Goal: Task Accomplishment & Management: Use online tool/utility

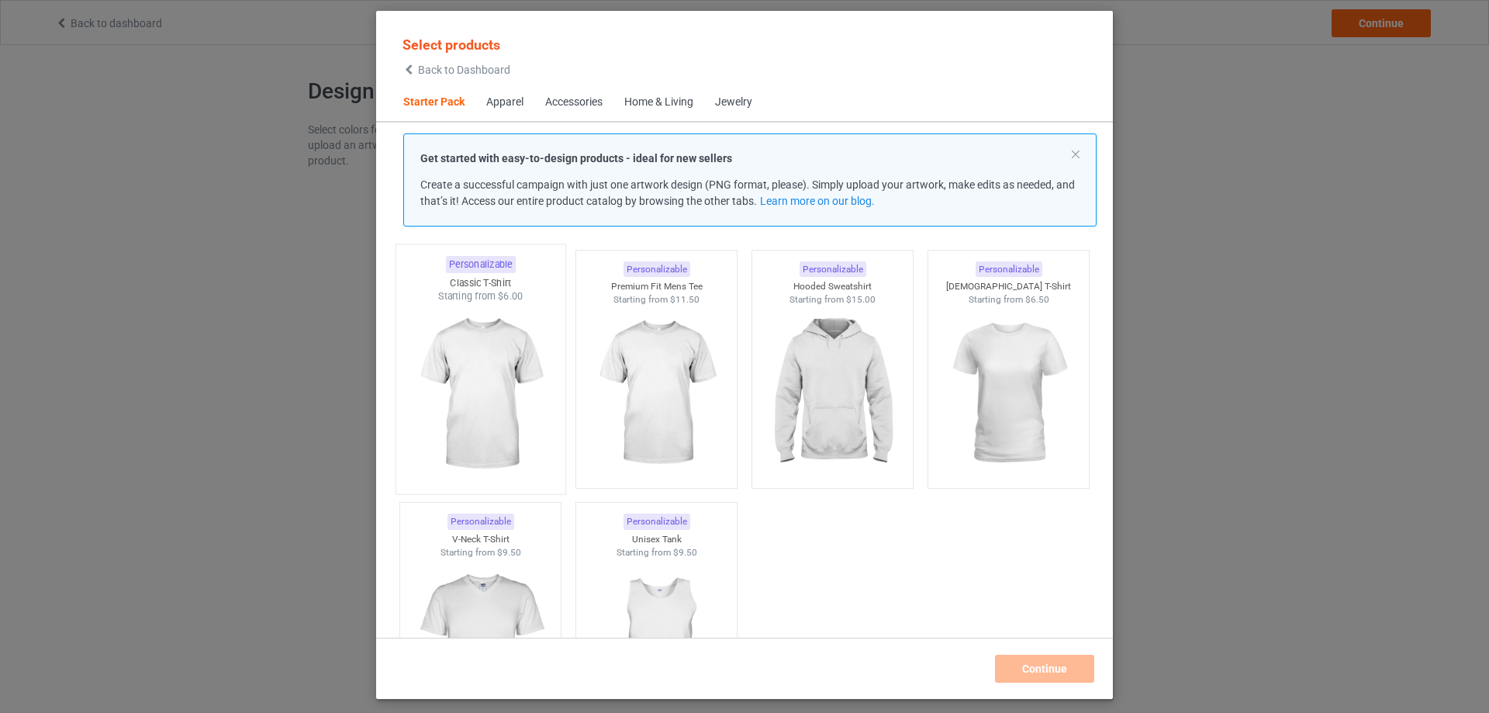
scroll to position [20, 0]
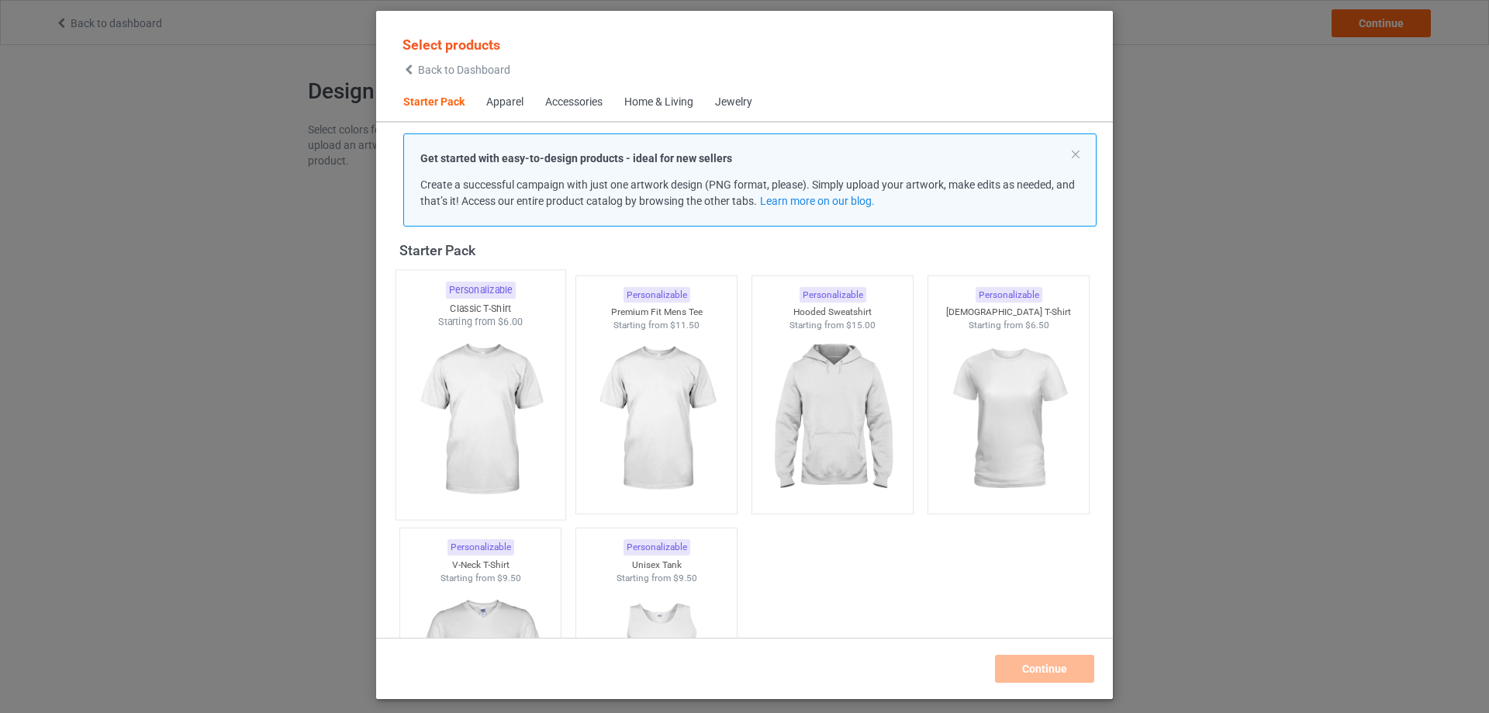
click at [532, 410] on img at bounding box center [480, 420] width 146 height 182
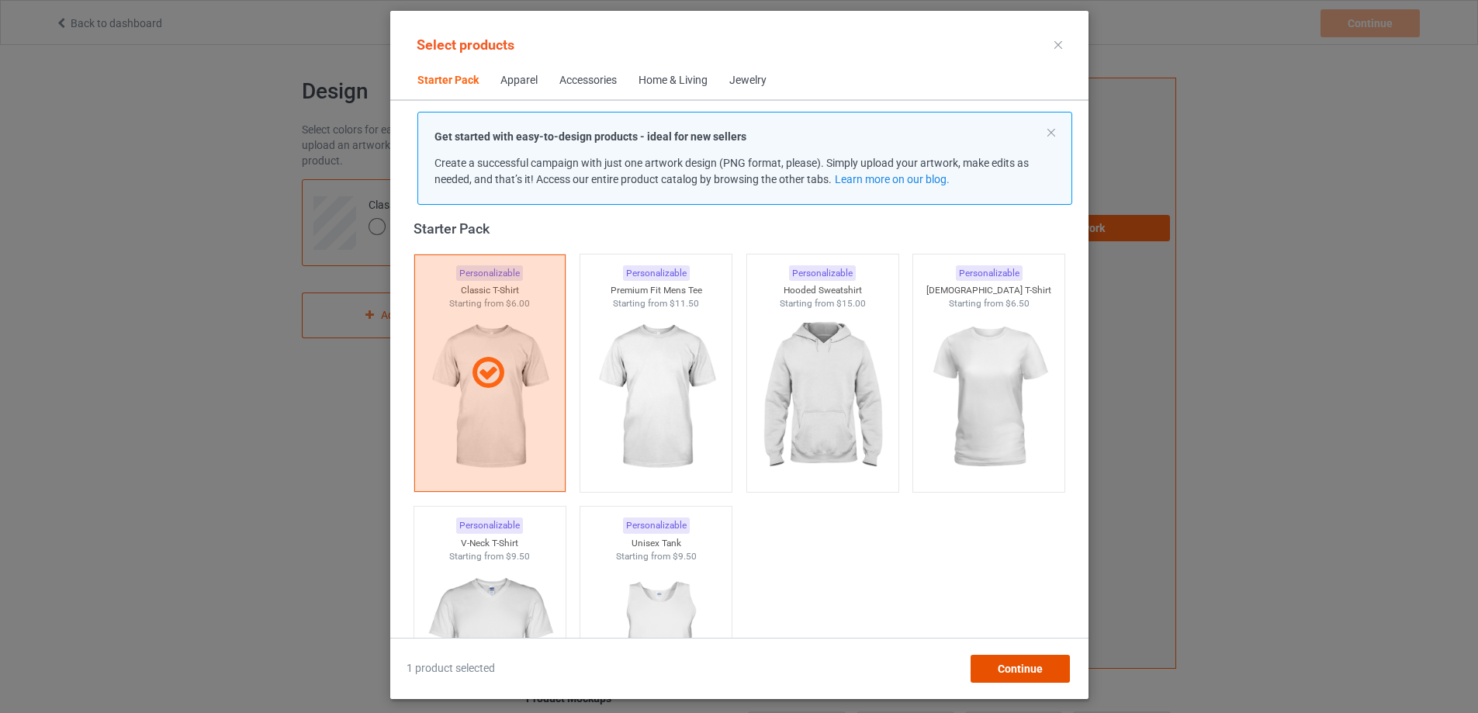
click at [1042, 671] on span "Continue" at bounding box center [1019, 669] width 45 height 12
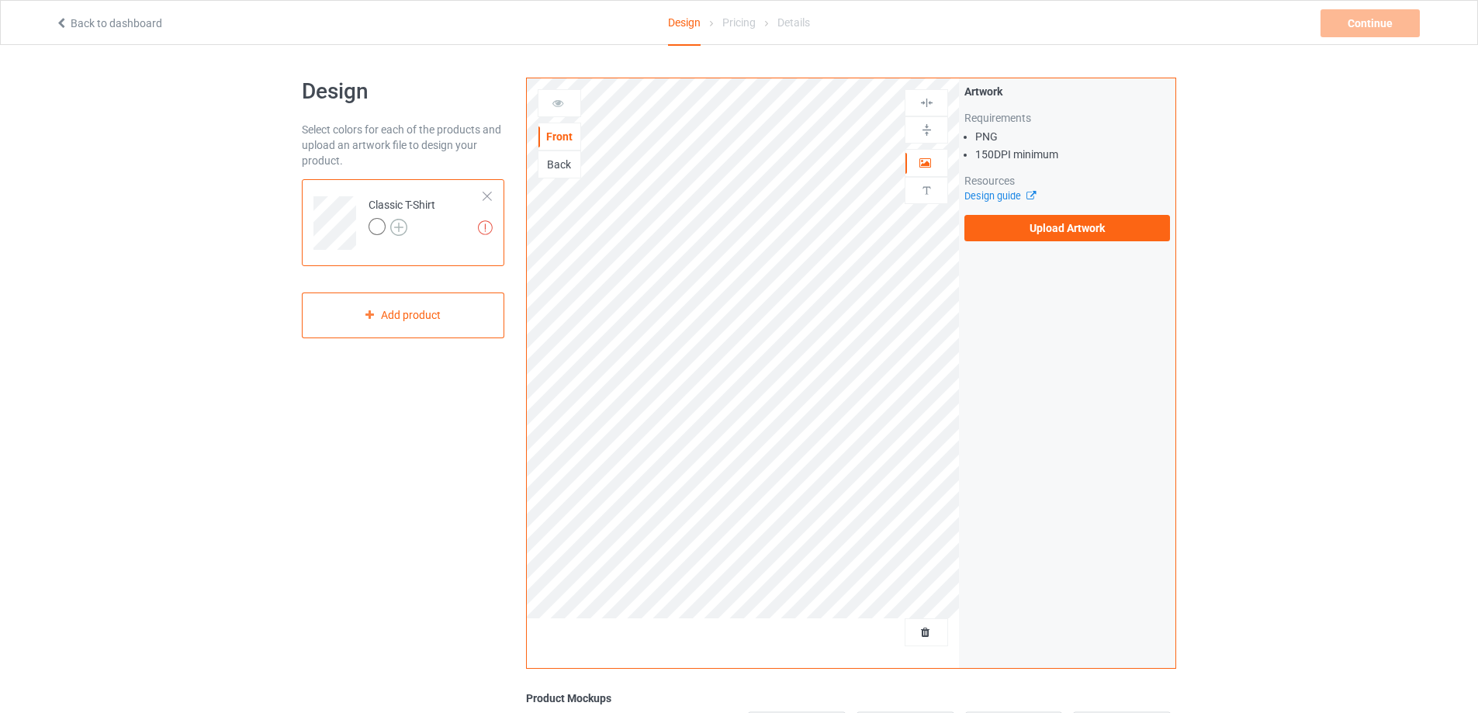
click at [396, 223] on img at bounding box center [398, 227] width 17 height 17
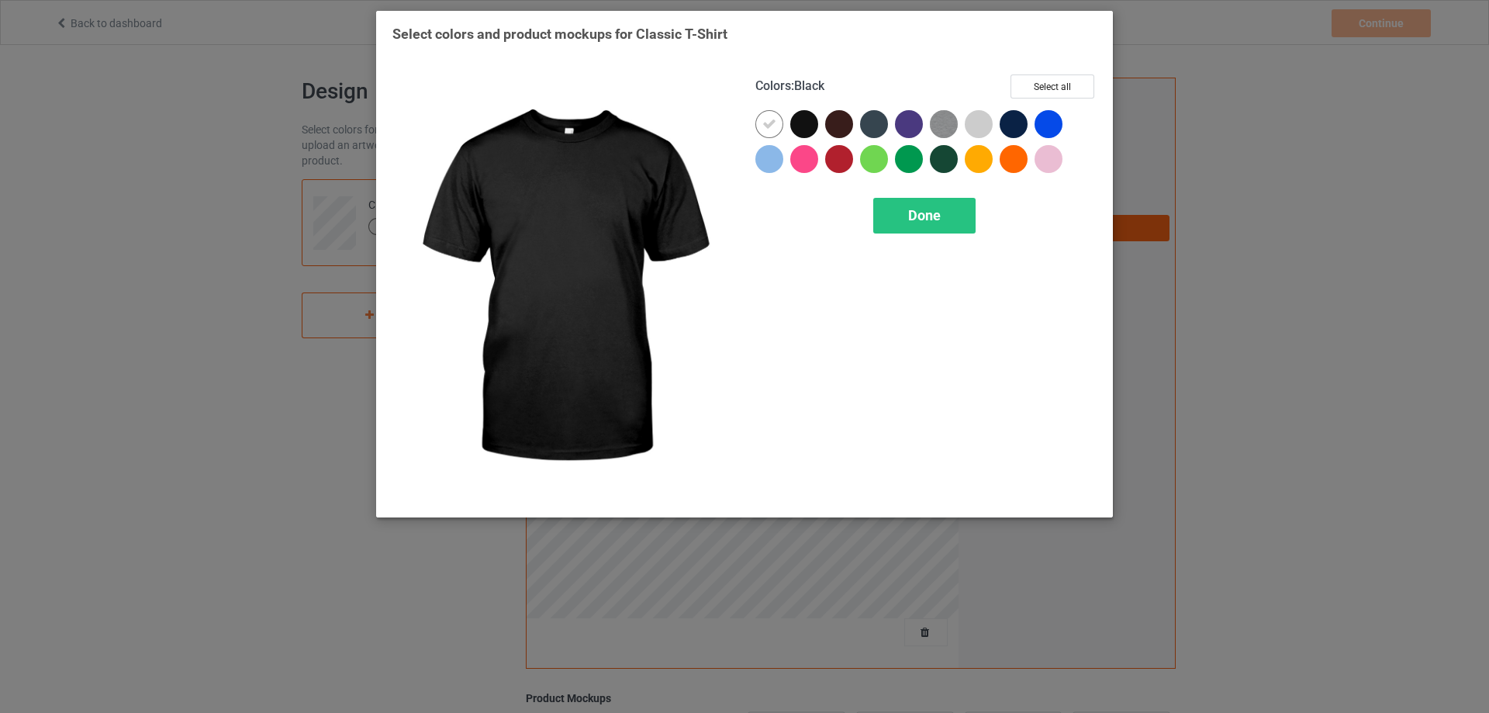
click at [797, 123] on div at bounding box center [805, 124] width 28 height 28
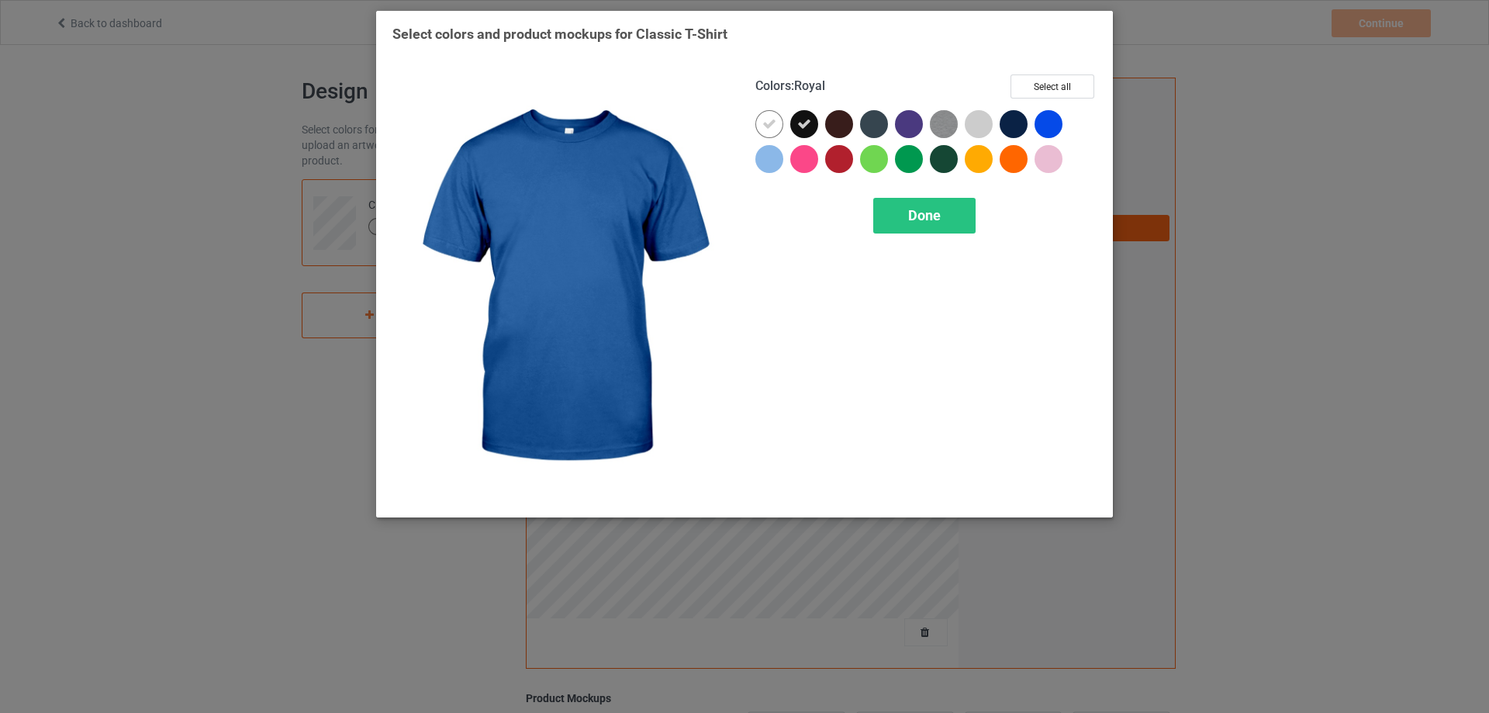
click at [1047, 120] on div at bounding box center [1049, 124] width 28 height 28
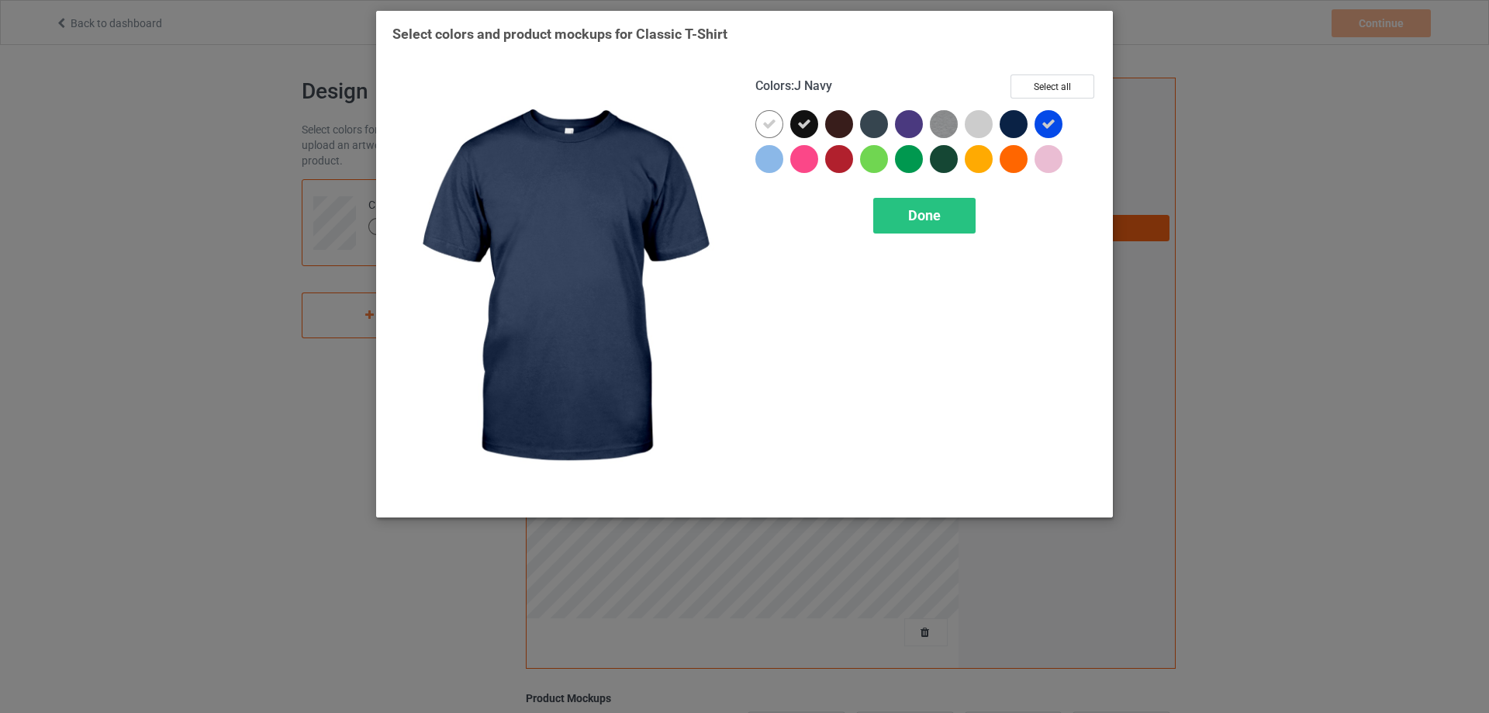
click at [1048, 99] on div "Colors : J Navy Select all" at bounding box center [926, 92] width 341 height 36
click at [1050, 90] on button "Select all" at bounding box center [1053, 86] width 84 height 24
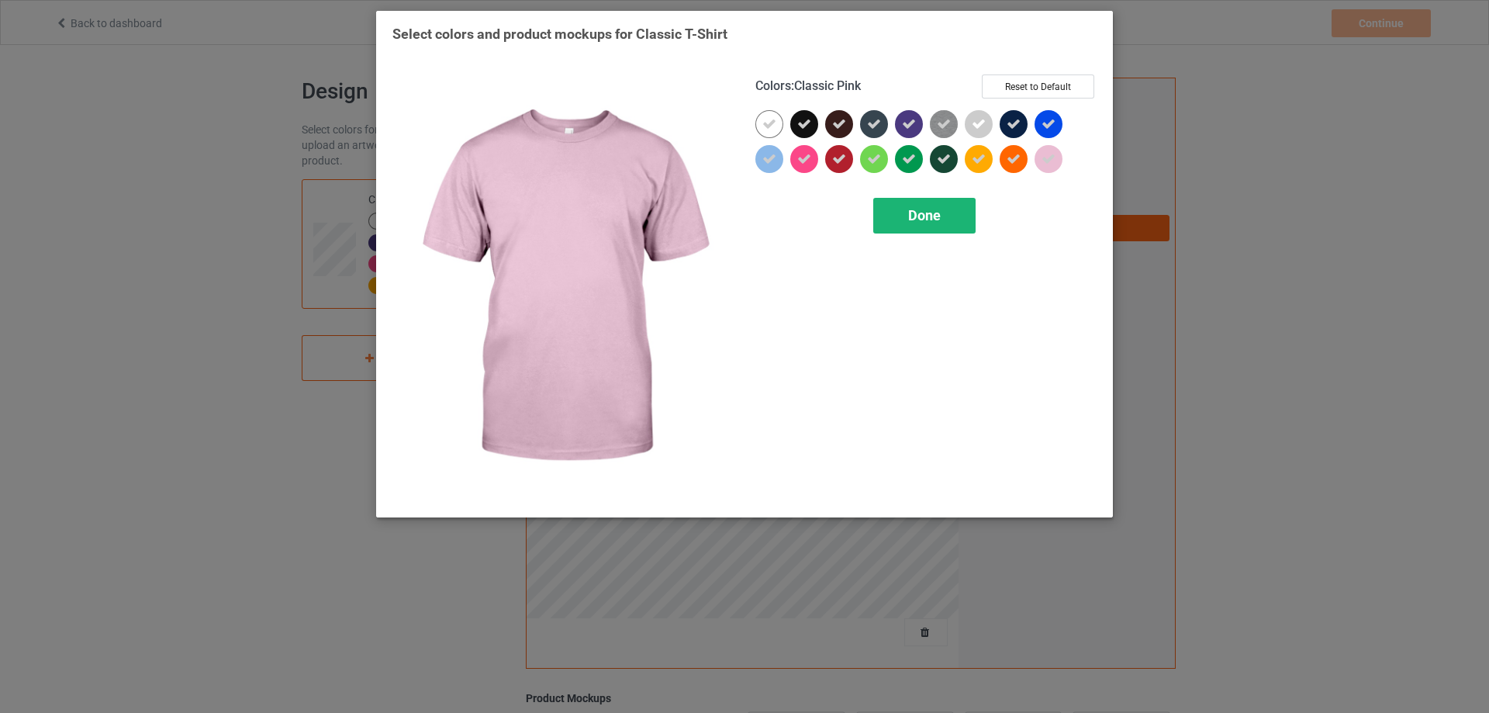
click at [932, 229] on div "Done" at bounding box center [925, 216] width 102 height 36
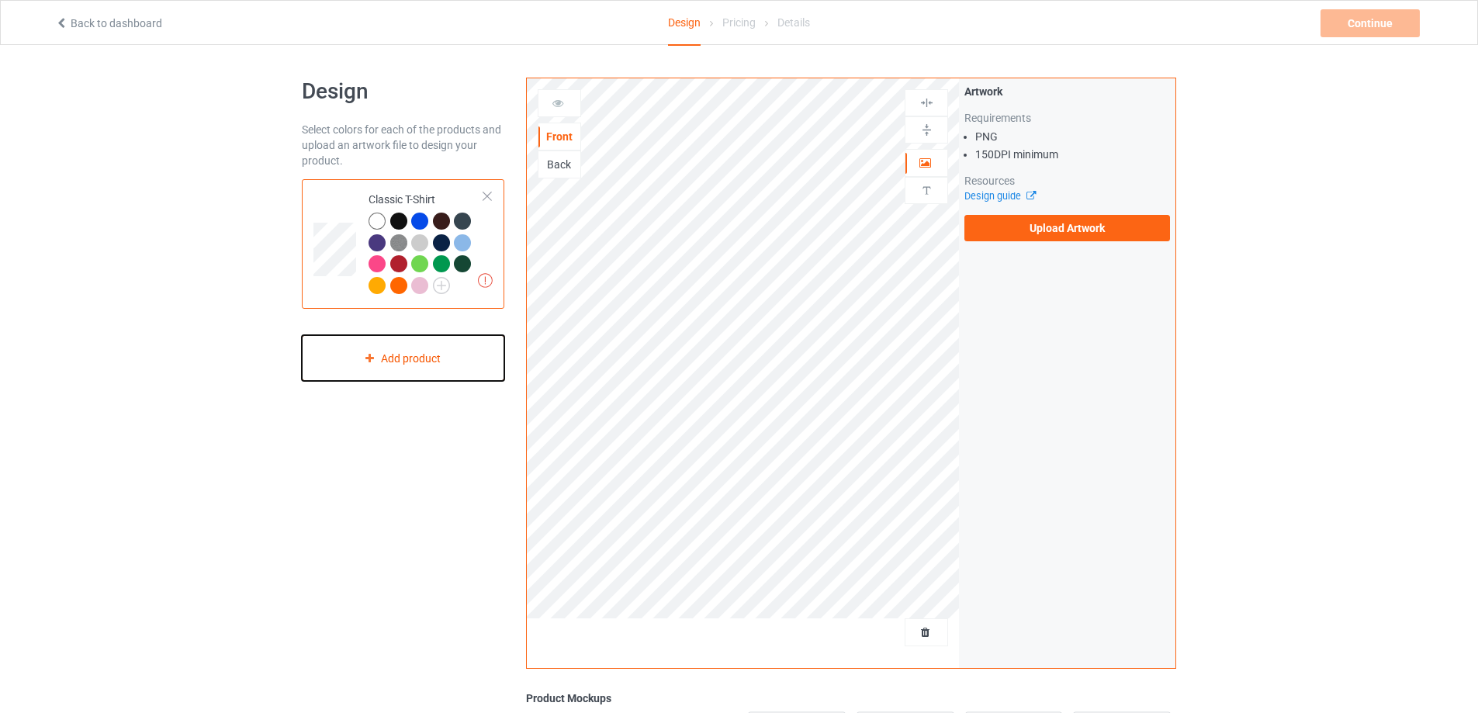
click at [389, 364] on div "Add product" at bounding box center [403, 358] width 202 height 46
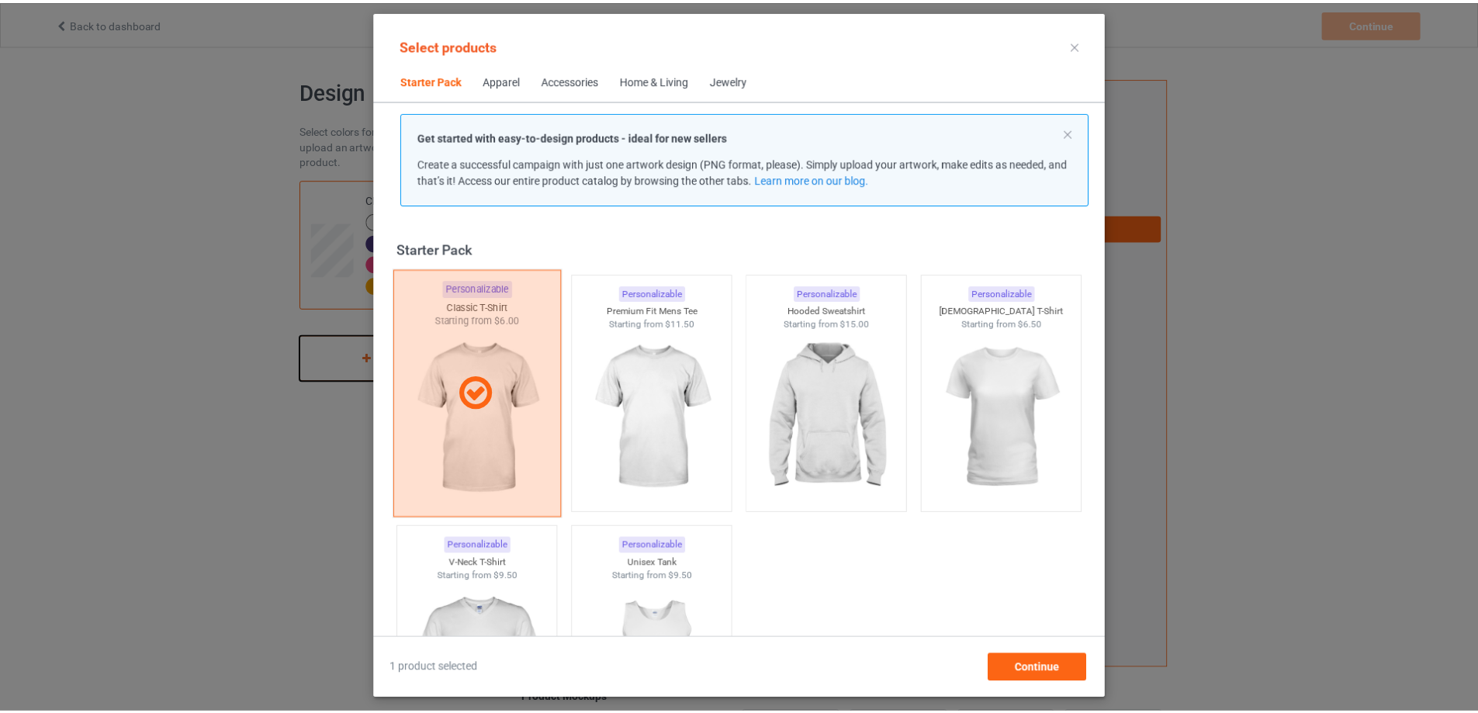
scroll to position [20, 0]
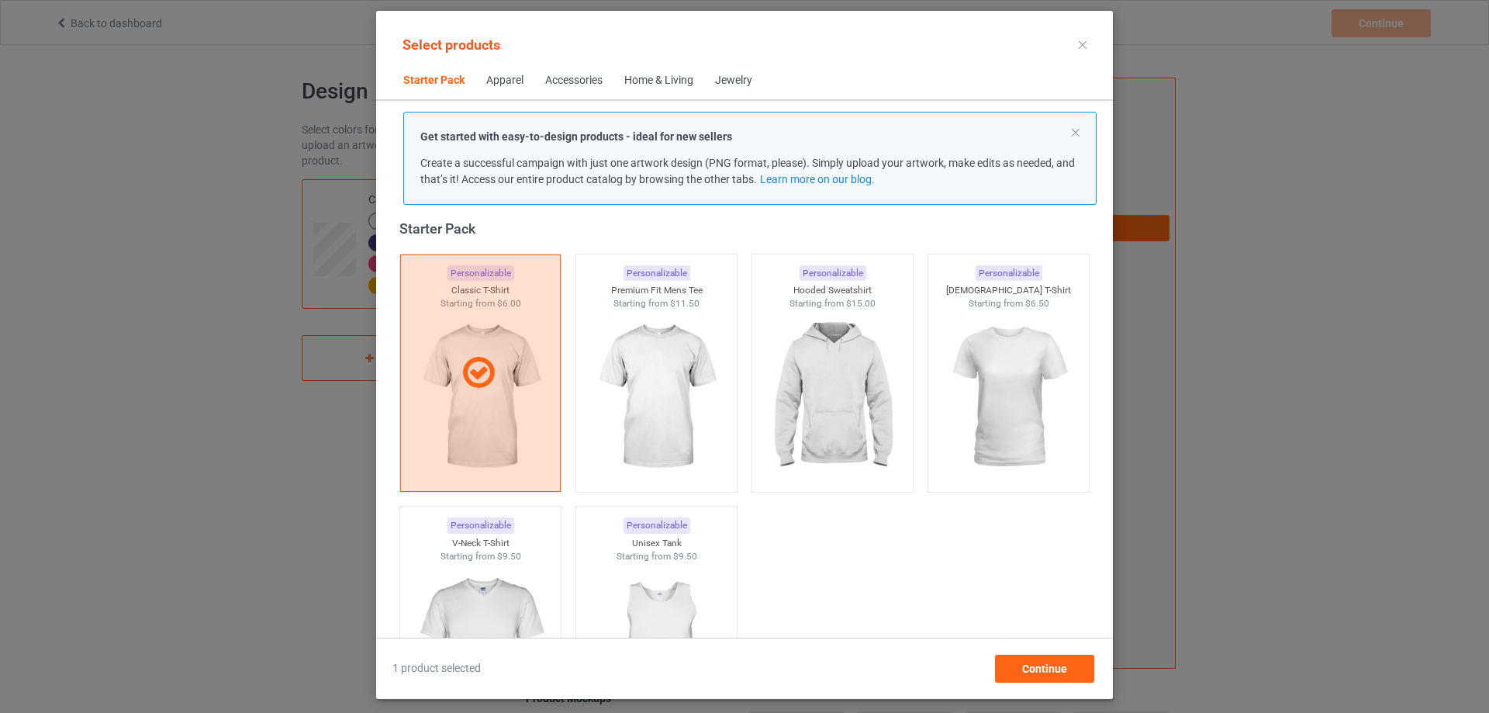
click at [1081, 47] on icon at bounding box center [1083, 45] width 8 height 8
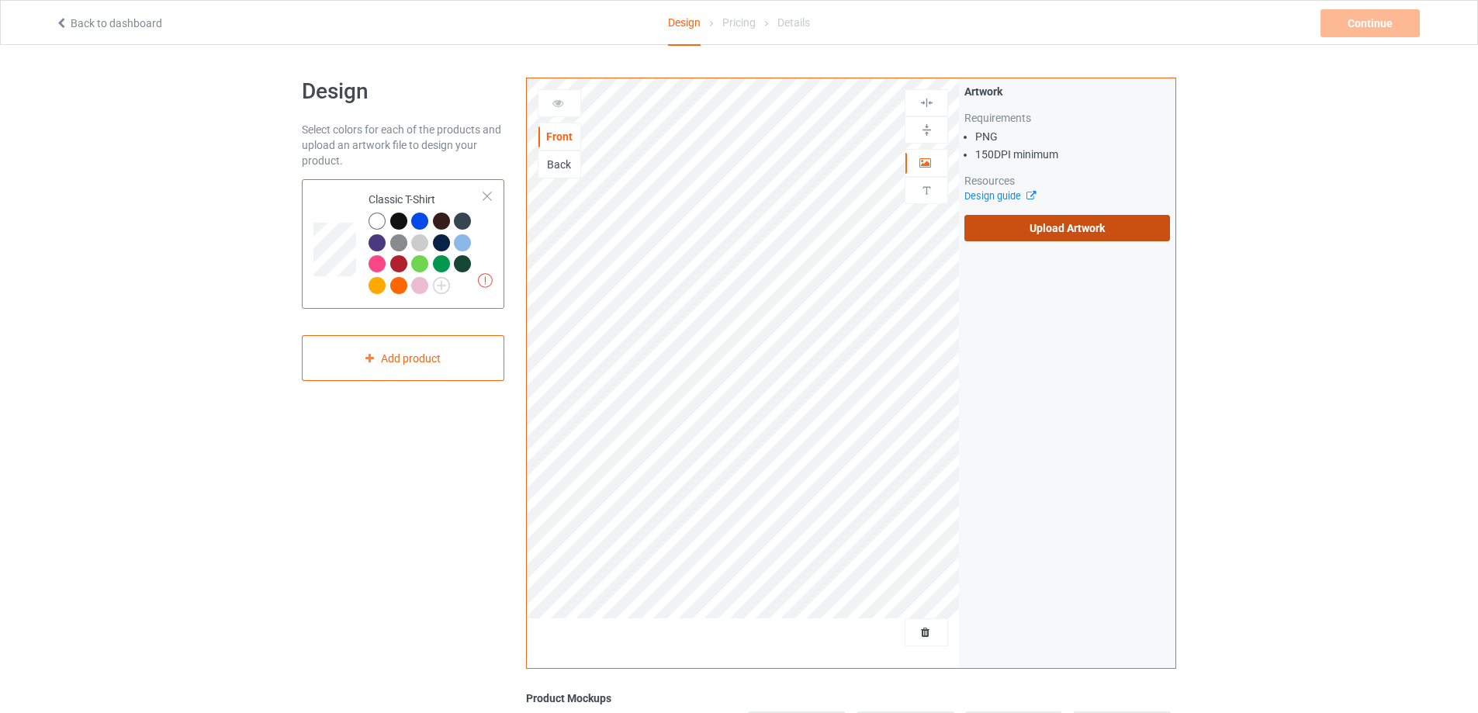
click at [1028, 230] on label "Upload Artwork" at bounding box center [1067, 228] width 206 height 26
click at [0, 0] on input "Upload Artwork" at bounding box center [0, 0] width 0 height 0
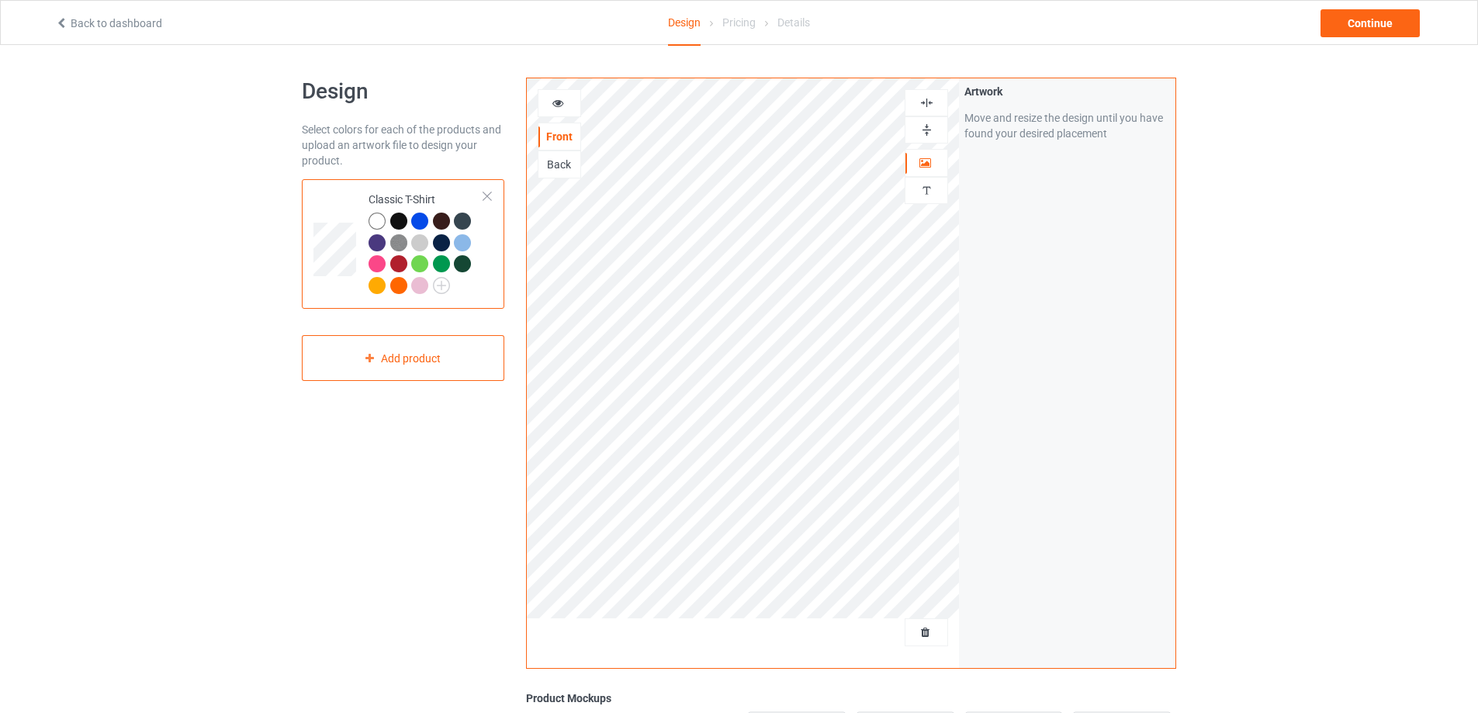
click at [396, 222] on div at bounding box center [398, 221] width 17 height 17
click at [1382, 21] on div "Continue" at bounding box center [1369, 23] width 99 height 28
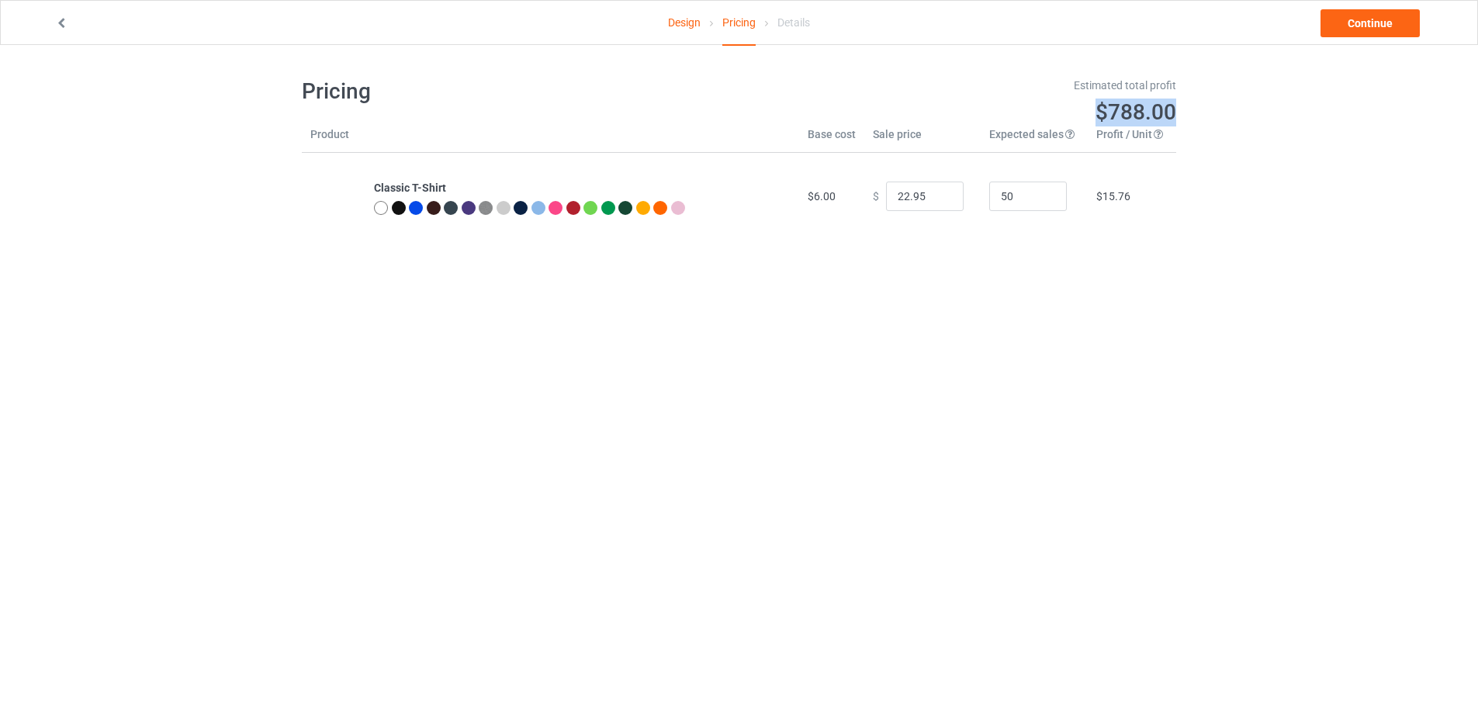
drag, startPoint x: 1090, startPoint y: 109, endPoint x: 1344, endPoint y: 103, distance: 253.8
click at [1344, 103] on div "Design Pricing Details Continue Pricing Estimated total profit $788.00 Product …" at bounding box center [739, 158] width 1478 height 227
